Goal: Information Seeking & Learning: Learn about a topic

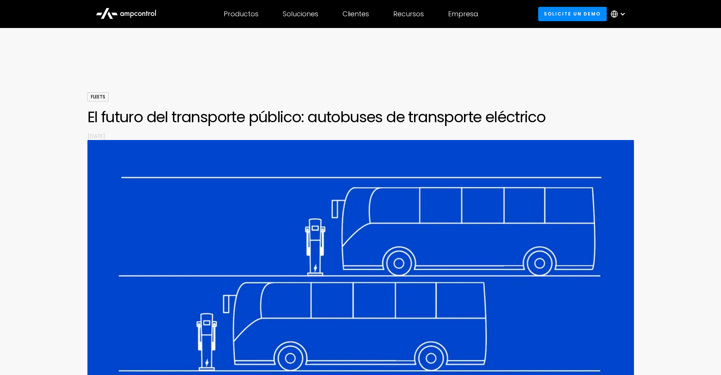
click at [626, 15] on div at bounding box center [619, 14] width 26 height 23
click at [624, 15] on div at bounding box center [622, 14] width 6 height 6
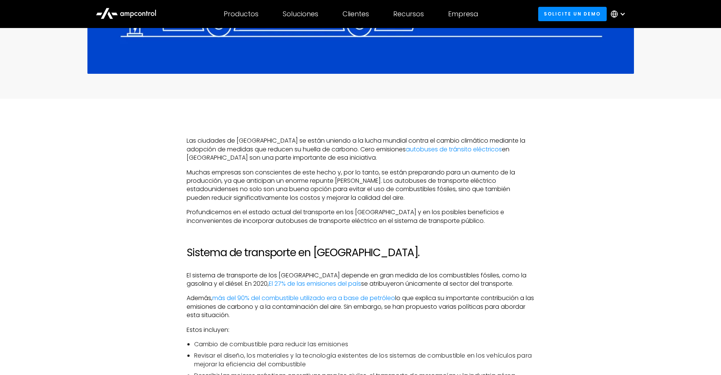
scroll to position [467, 0]
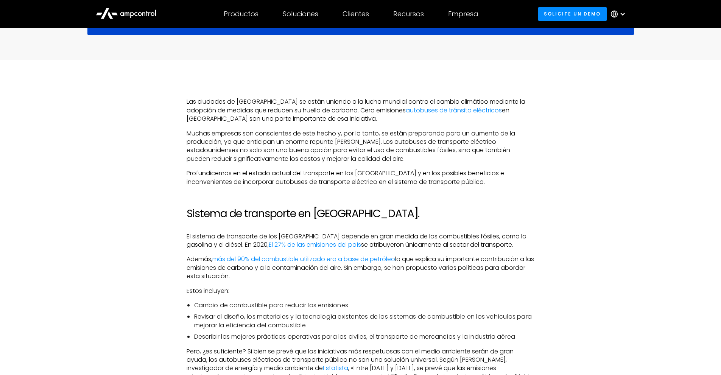
drag, startPoint x: 186, startPoint y: 100, endPoint x: 363, endPoint y: 116, distance: 178.1
click at [363, 116] on p "Las ciudades de [GEOGRAPHIC_DATA] se están uniendo a la lucha mundial contra el…" at bounding box center [360, 110] width 348 height 25
copy p "Las ciudades de [GEOGRAPHIC_DATA] se están uniendo a la lucha mundial contra el…"
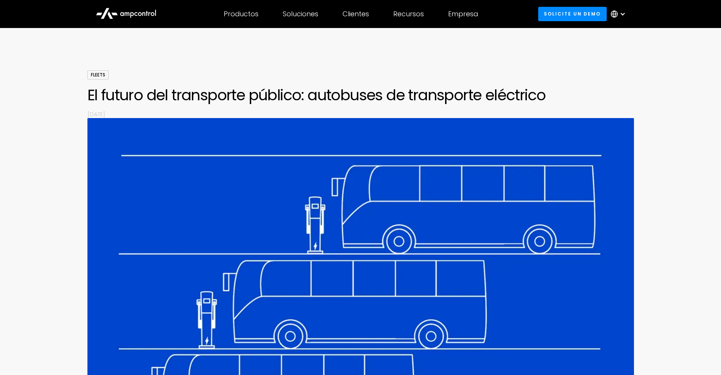
scroll to position [11, 0]
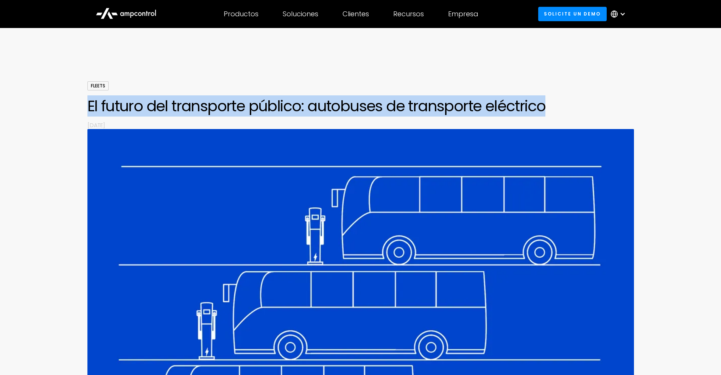
drag, startPoint x: 84, startPoint y: 105, endPoint x: 542, endPoint y: 111, distance: 458.1
click at [542, 111] on div "Fleets El futuro del transporte público: autobuses de transporte eléctrico By […" at bounding box center [360, 288] width 721 height 415
copy h1 "El futuro del transporte público: autobuses de transporte eléctrico"
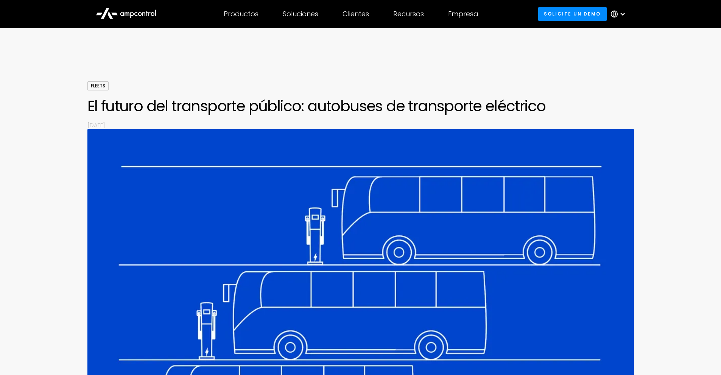
click at [202, 64] on div at bounding box center [360, 58] width 721 height 45
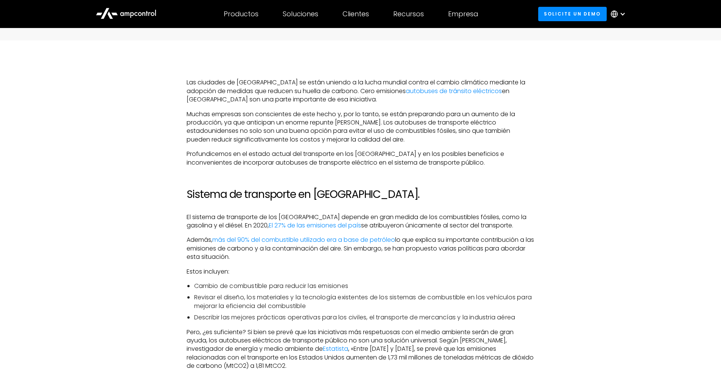
scroll to position [480, 0]
